Goal: Check status

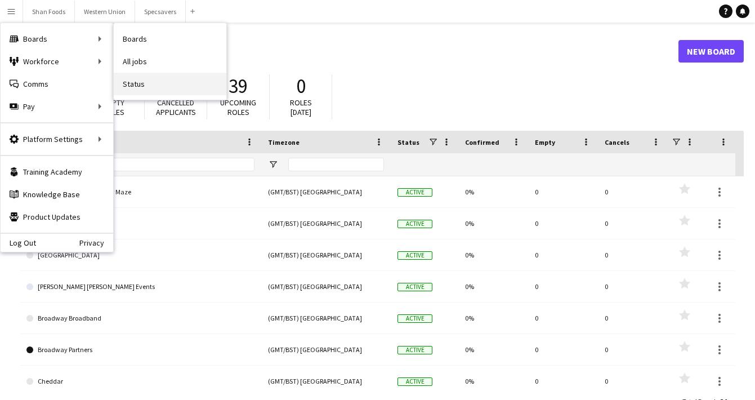
click at [138, 85] on link "Status" at bounding box center [170, 84] width 113 height 23
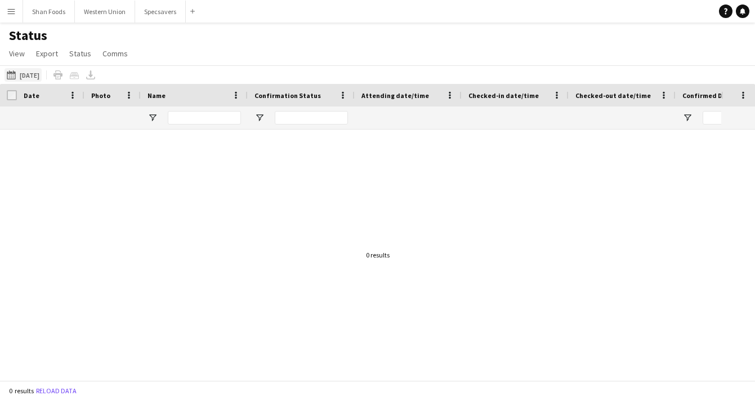
click at [42, 79] on button "[DATE] to [DATE] [DATE]" at bounding box center [23, 75] width 37 height 14
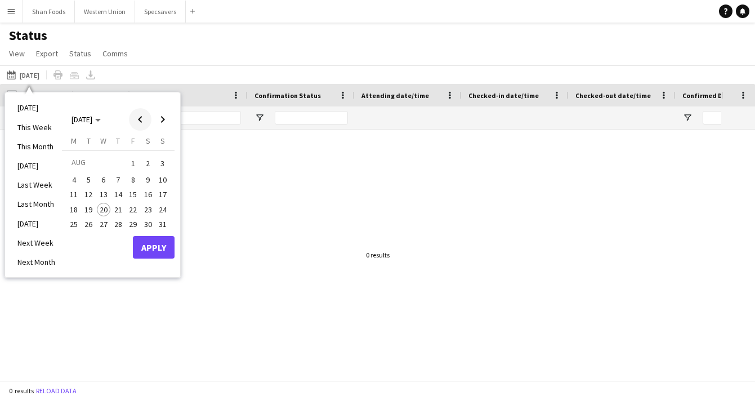
click at [141, 124] on span "Previous month" at bounding box center [140, 119] width 23 height 23
click at [161, 221] on span "27" at bounding box center [163, 222] width 14 height 14
click at [156, 265] on button "Apply" at bounding box center [154, 259] width 42 height 23
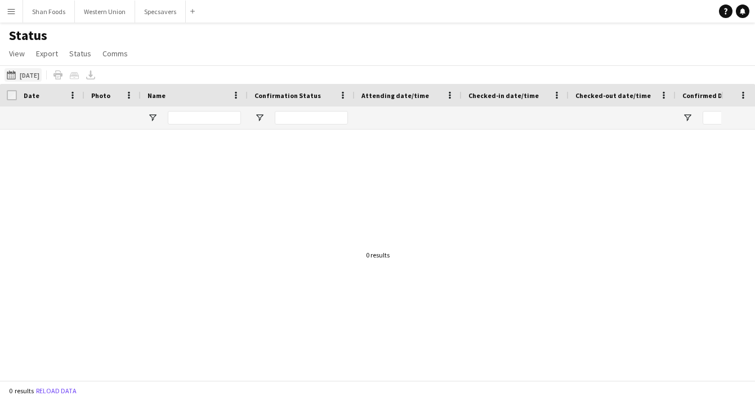
click at [37, 77] on button "[DATE] to [DATE] [DATE]" at bounding box center [23, 75] width 37 height 14
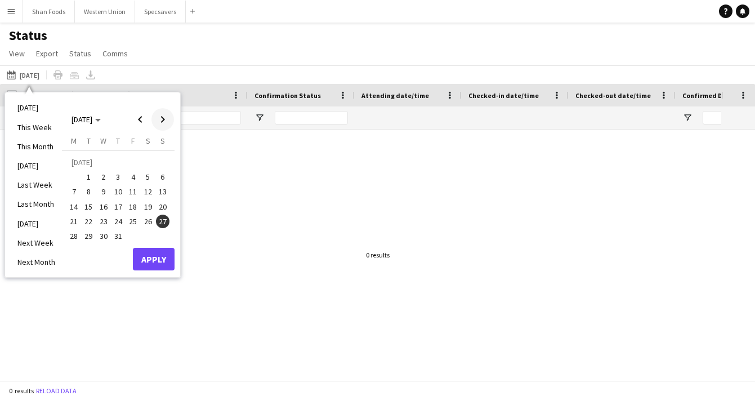
click at [160, 119] on span "Next month" at bounding box center [162, 119] width 23 height 23
click at [142, 166] on span "2" at bounding box center [148, 163] width 14 height 16
click at [142, 243] on button "Apply" at bounding box center [154, 247] width 42 height 23
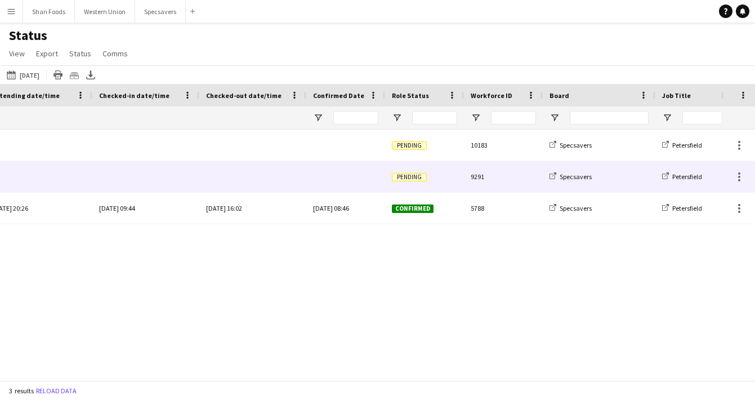
scroll to position [0, 349]
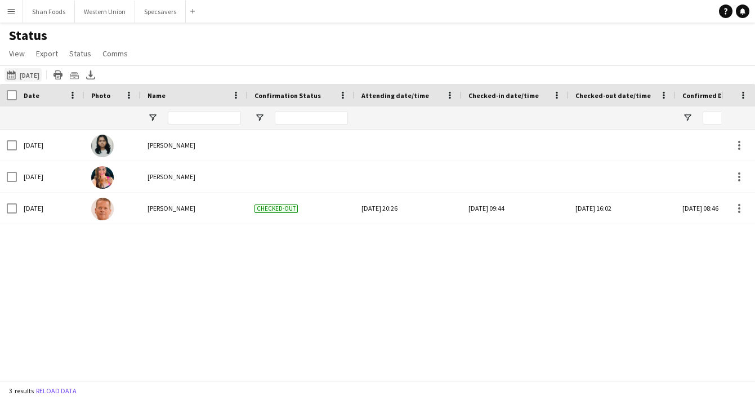
click at [23, 75] on button "[DATE] to [DATE] [DATE]" at bounding box center [23, 75] width 37 height 14
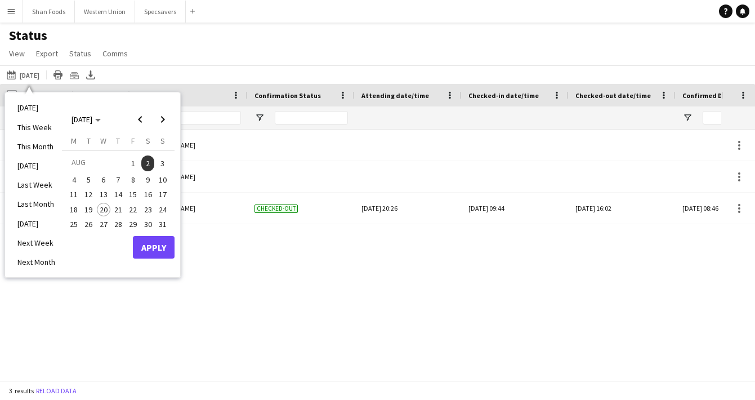
click at [164, 167] on span "3" at bounding box center [163, 163] width 14 height 16
click at [152, 245] on button "Apply" at bounding box center [154, 247] width 42 height 23
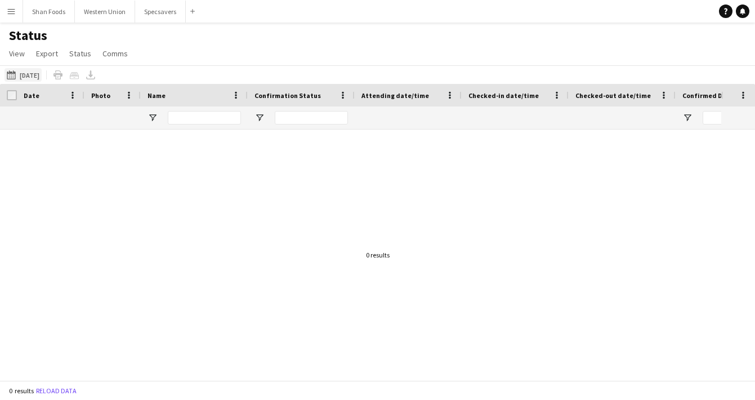
click at [35, 73] on button "[DATE] to [DATE] [DATE]" at bounding box center [23, 75] width 37 height 14
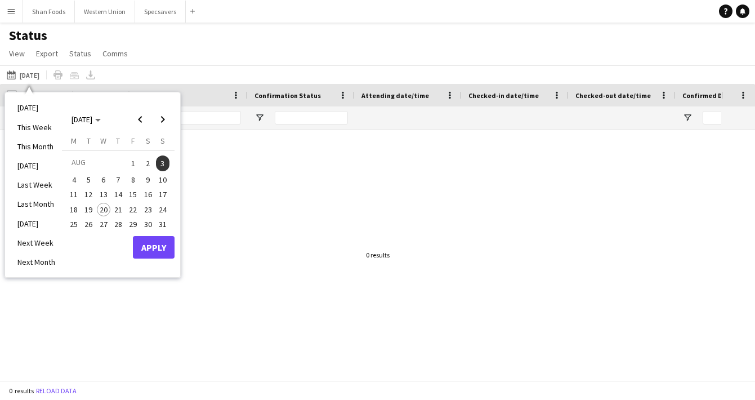
click at [142, 174] on span "9" at bounding box center [148, 180] width 14 height 14
click at [159, 243] on button "Apply" at bounding box center [154, 247] width 42 height 23
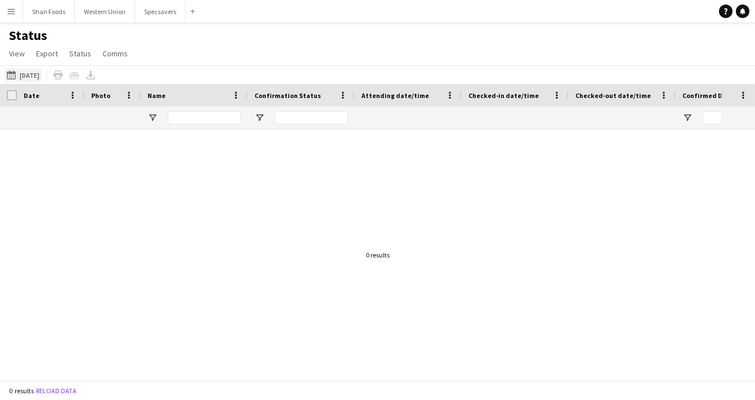
click at [37, 78] on button "[DATE] to [DATE] [DATE]" at bounding box center [23, 75] width 37 height 14
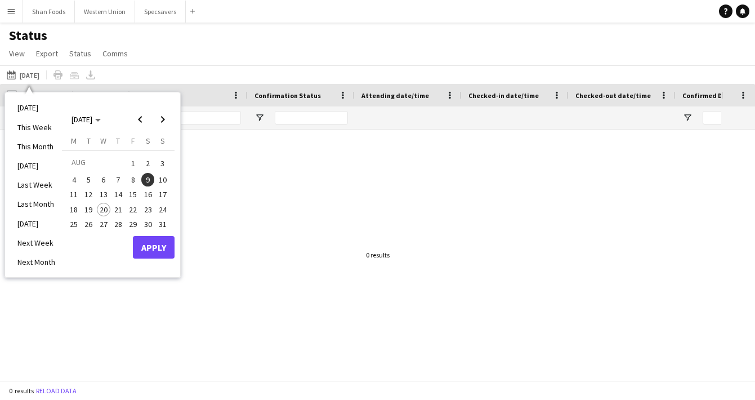
click at [161, 173] on span "10" at bounding box center [163, 180] width 14 height 14
click at [167, 244] on button "Apply" at bounding box center [154, 247] width 42 height 23
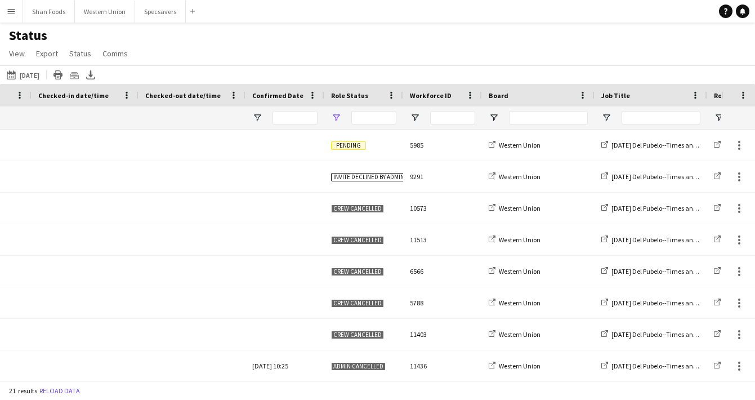
click at [335, 114] on span "Open Filter Menu" at bounding box center [336, 118] width 10 height 10
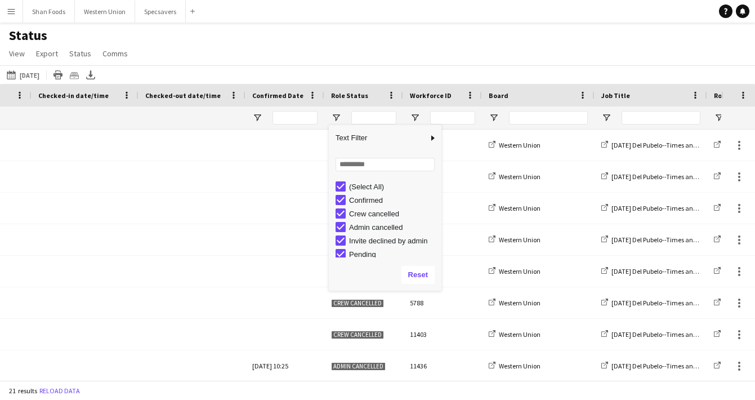
click at [350, 185] on div "(Select All)" at bounding box center [393, 186] width 89 height 8
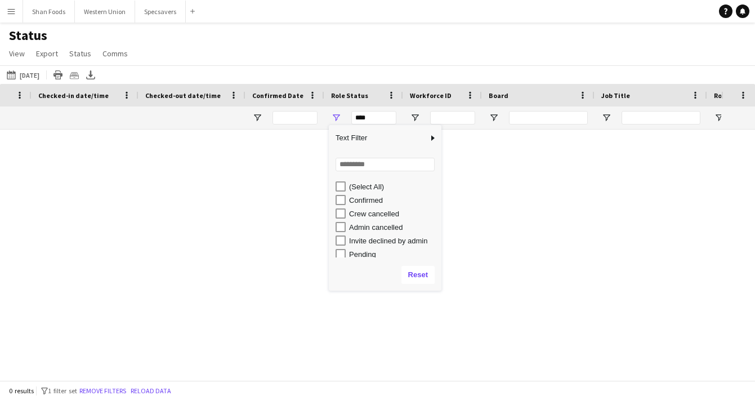
type input "**********"
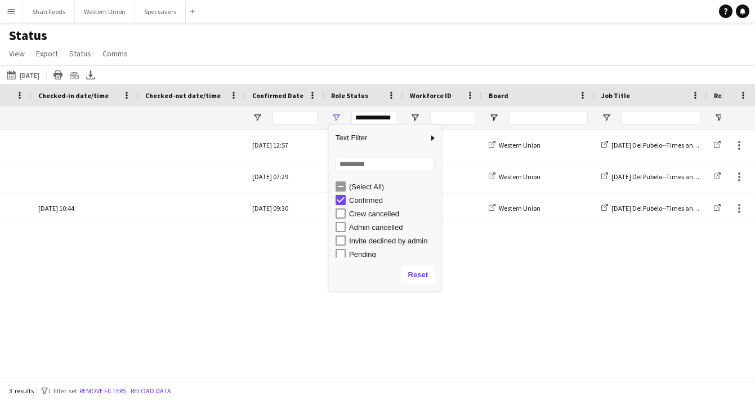
click at [365, 340] on div "Attending [DATE] 17:06 [DATE] 12:57 Confirmed 10447 [GEOGRAPHIC_DATA] [DATE] De…" at bounding box center [360, 254] width 721 height 251
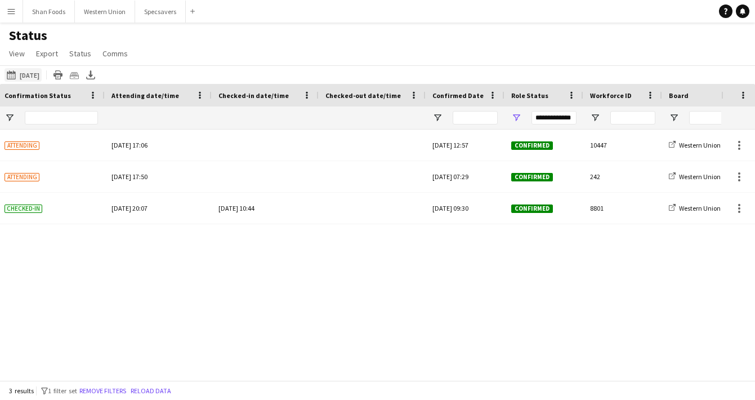
click at [34, 78] on button "[DATE] to [DATE] [DATE]" at bounding box center [23, 75] width 37 height 14
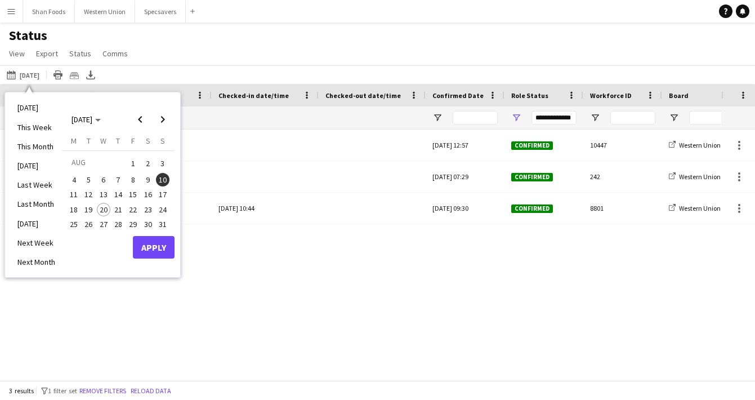
click at [148, 197] on span "16" at bounding box center [148, 195] width 14 height 14
click at [152, 247] on button "Apply" at bounding box center [154, 247] width 42 height 23
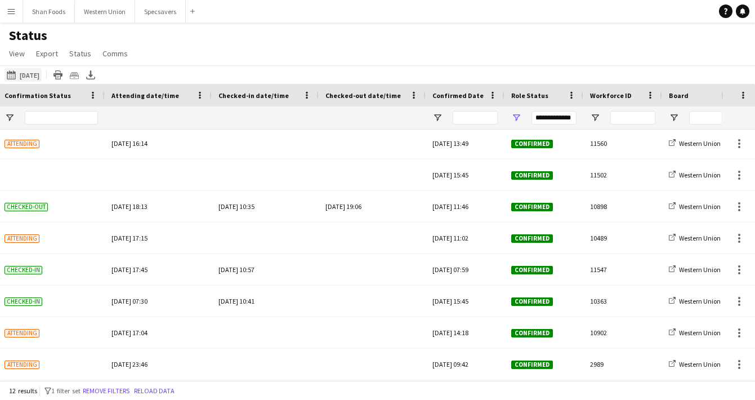
click at [37, 77] on button "[DATE] to [DATE] [DATE]" at bounding box center [23, 75] width 37 height 14
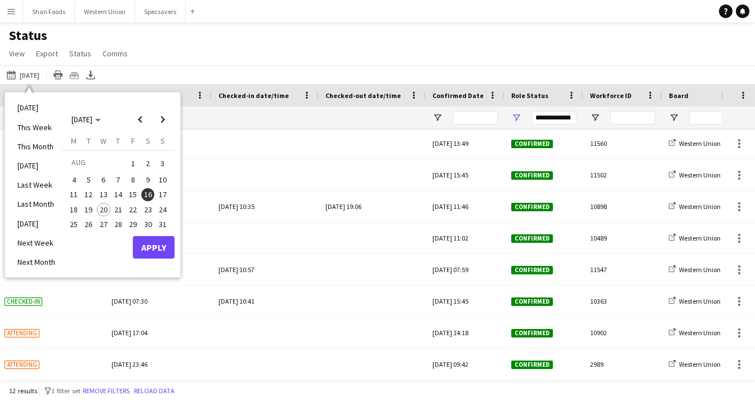
click at [163, 194] on span "17" at bounding box center [163, 195] width 14 height 14
click at [159, 242] on button "Apply" at bounding box center [154, 247] width 42 height 23
